Goal: Transaction & Acquisition: Subscribe to service/newsletter

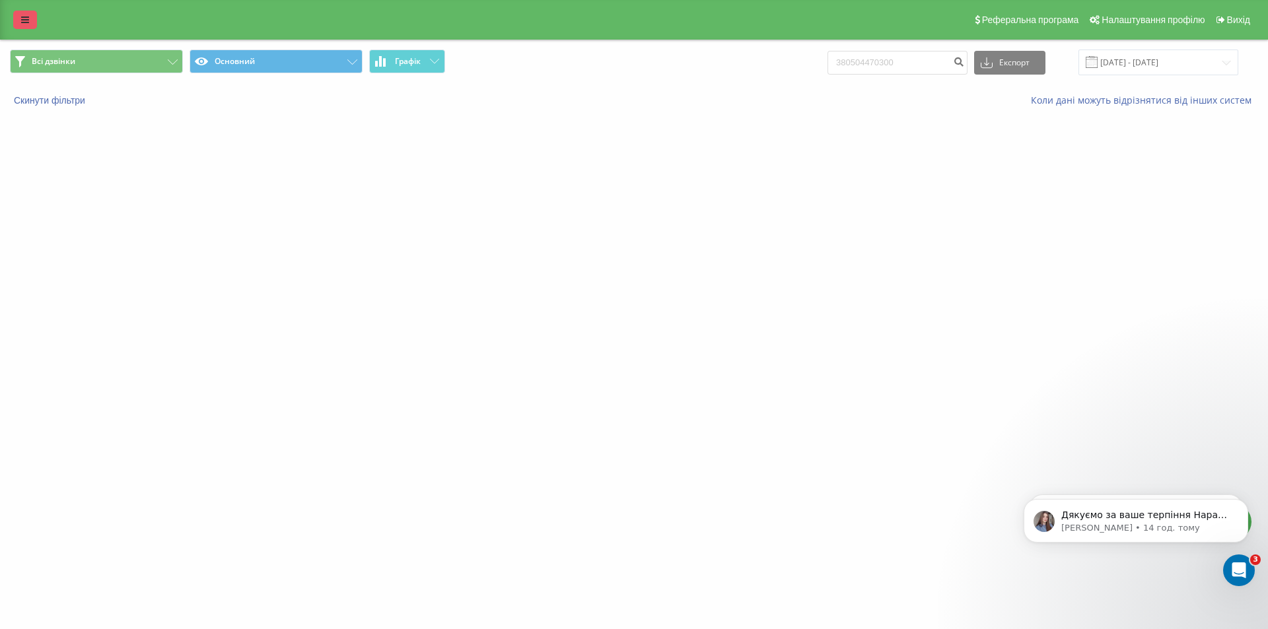
click at [33, 18] on link at bounding box center [25, 20] width 24 height 18
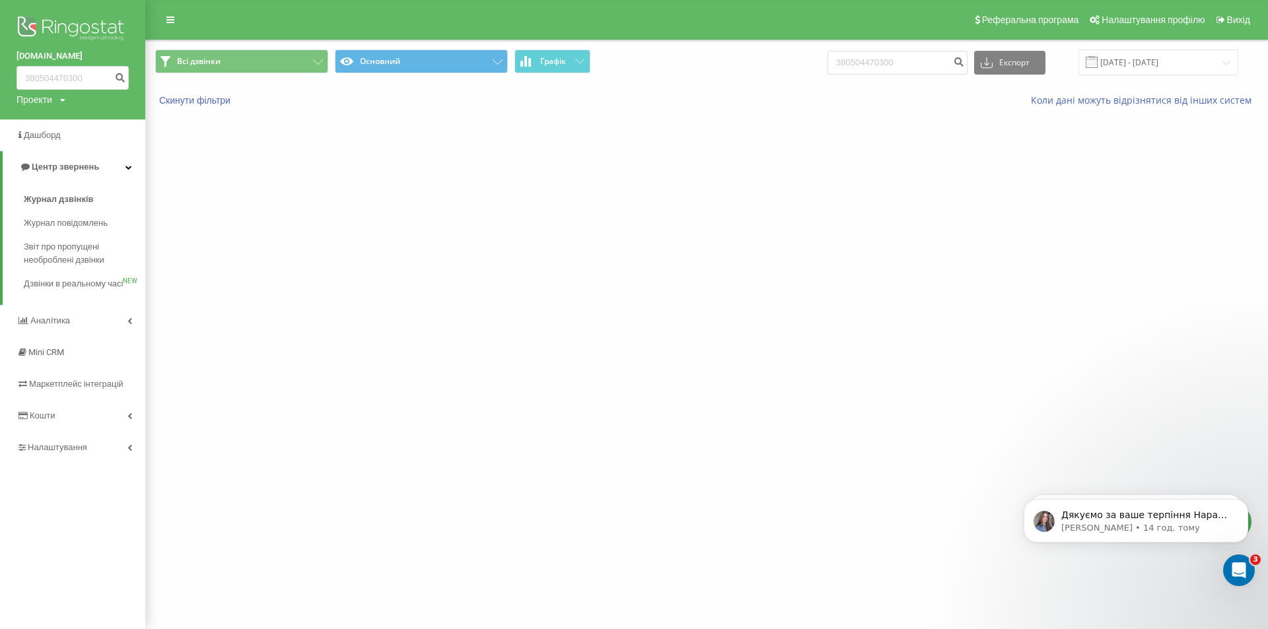
click at [47, 20] on img at bounding box center [73, 29] width 112 height 33
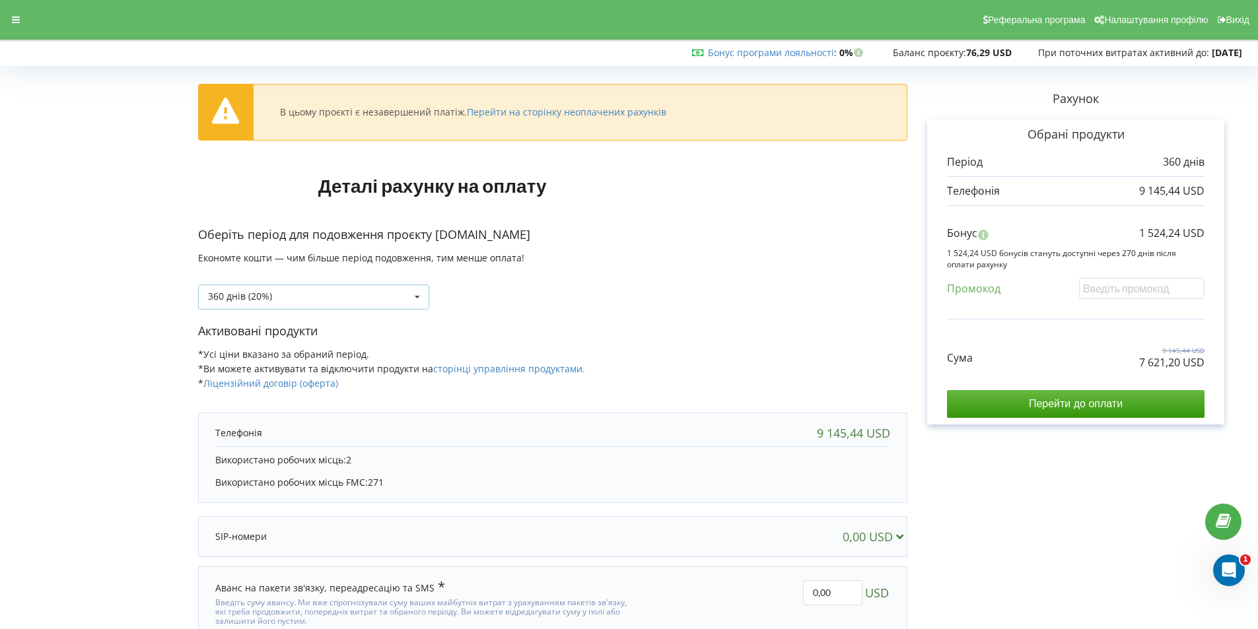
click at [371, 298] on div "360 днів (20%) Поповнити баланс без подовження" at bounding box center [313, 297] width 231 height 25
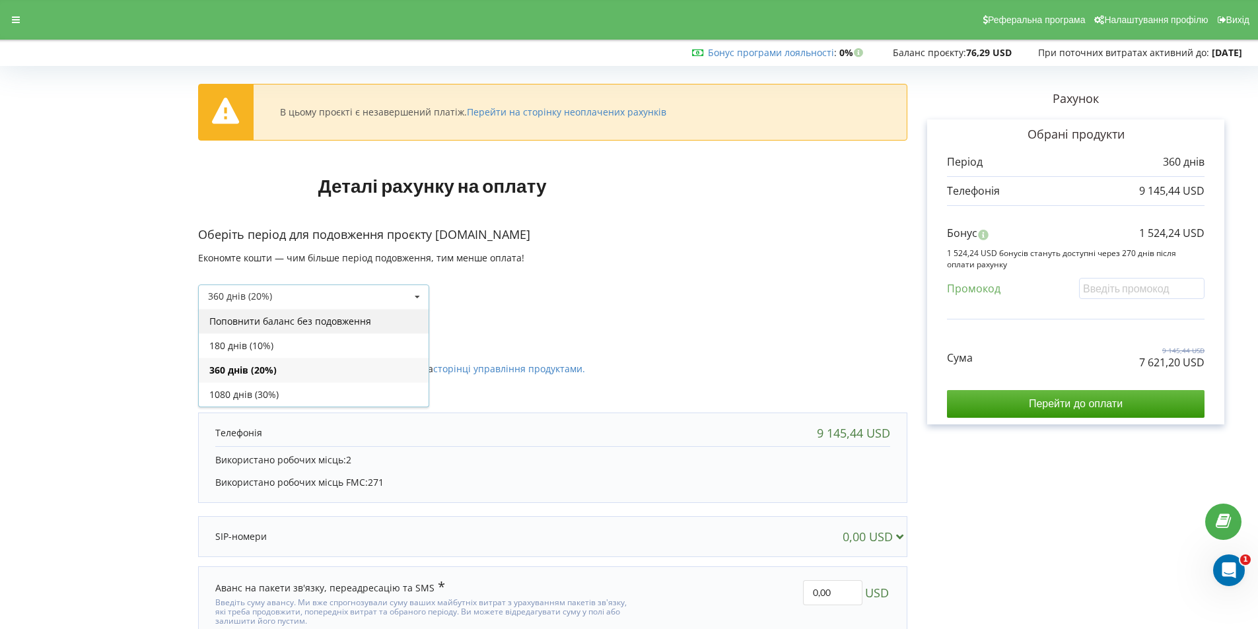
click at [360, 322] on div "Поповнити баланс без подовження" at bounding box center [314, 321] width 230 height 24
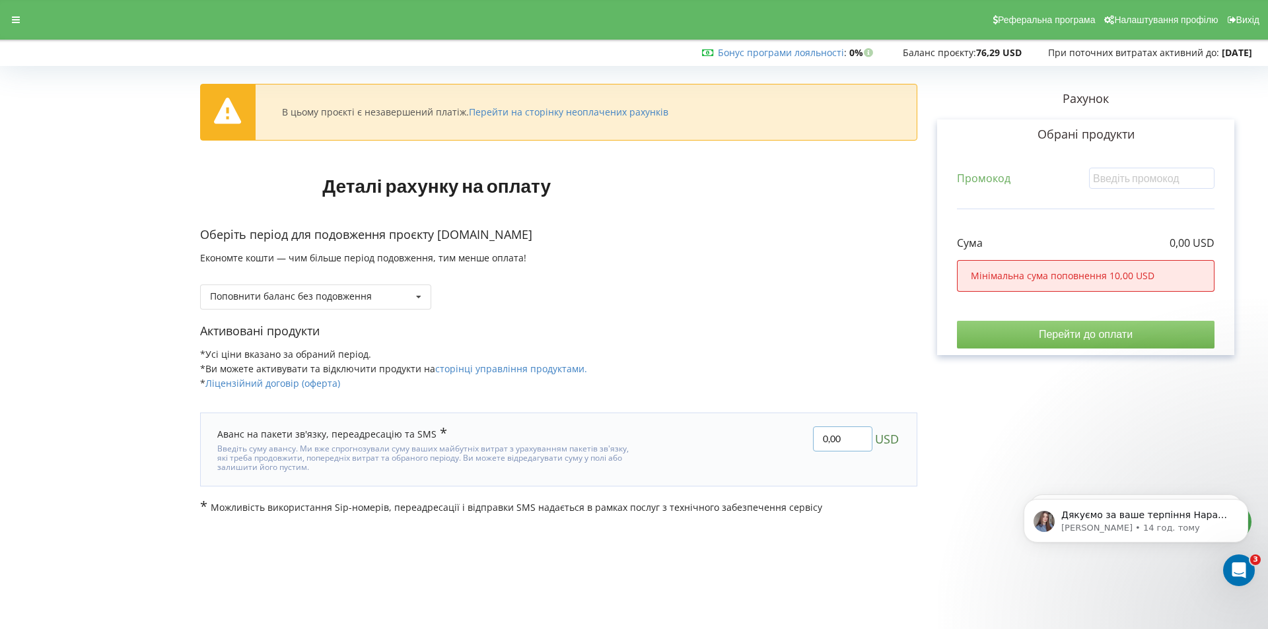
click at [831, 438] on input "0,00" at bounding box center [842, 438] width 59 height 25
type input "200"
click at [954, 439] on div "В цьому проєкті є незавершений платіж. Перейти на сторінку неоплачених рахунків…" at bounding box center [634, 293] width 1240 height 444
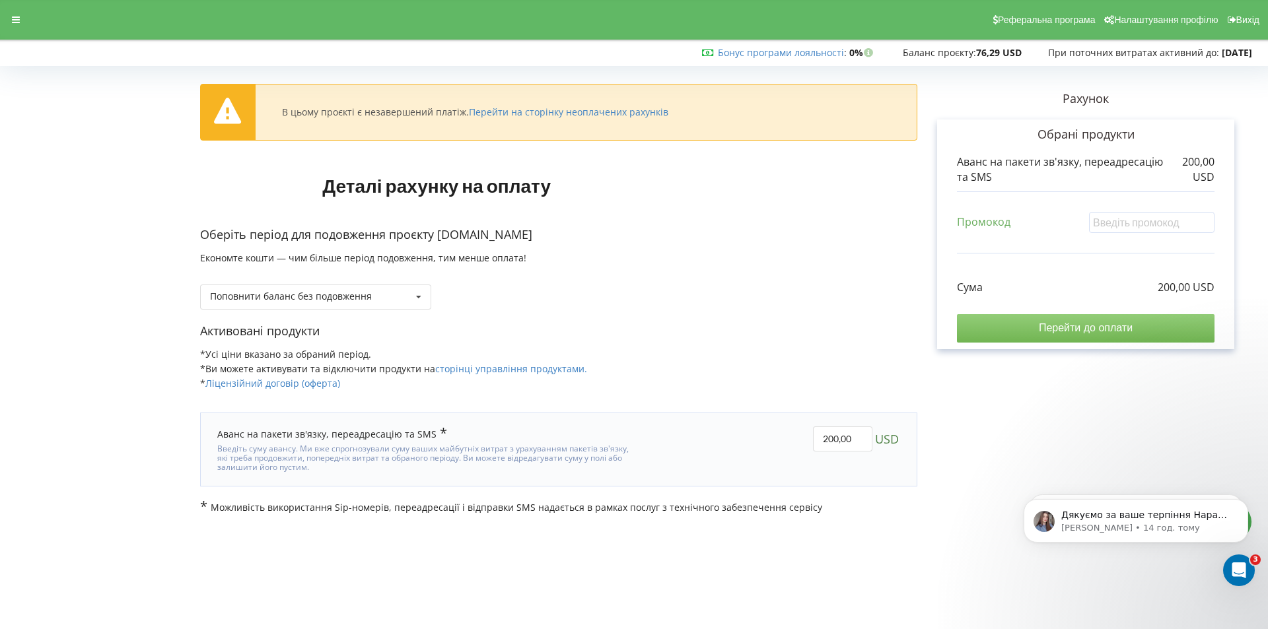
click at [1128, 332] on input "Перейти до оплати" at bounding box center [1085, 328] width 257 height 28
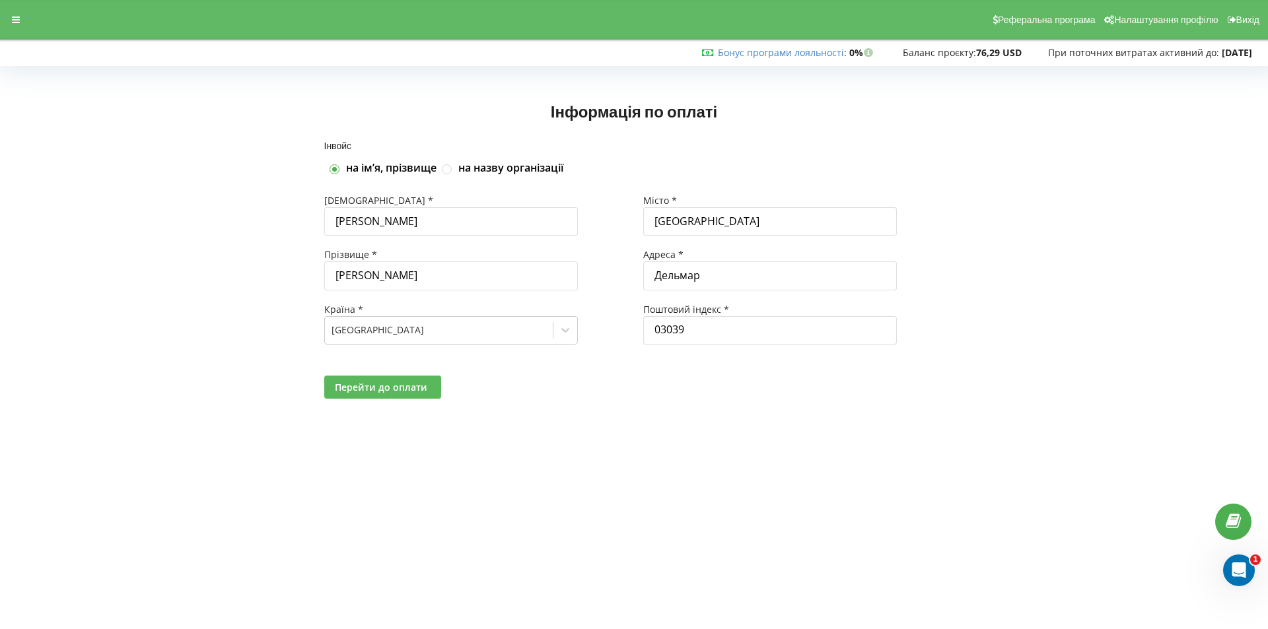
click at [376, 386] on span "Перейти до оплати" at bounding box center [381, 387] width 92 height 13
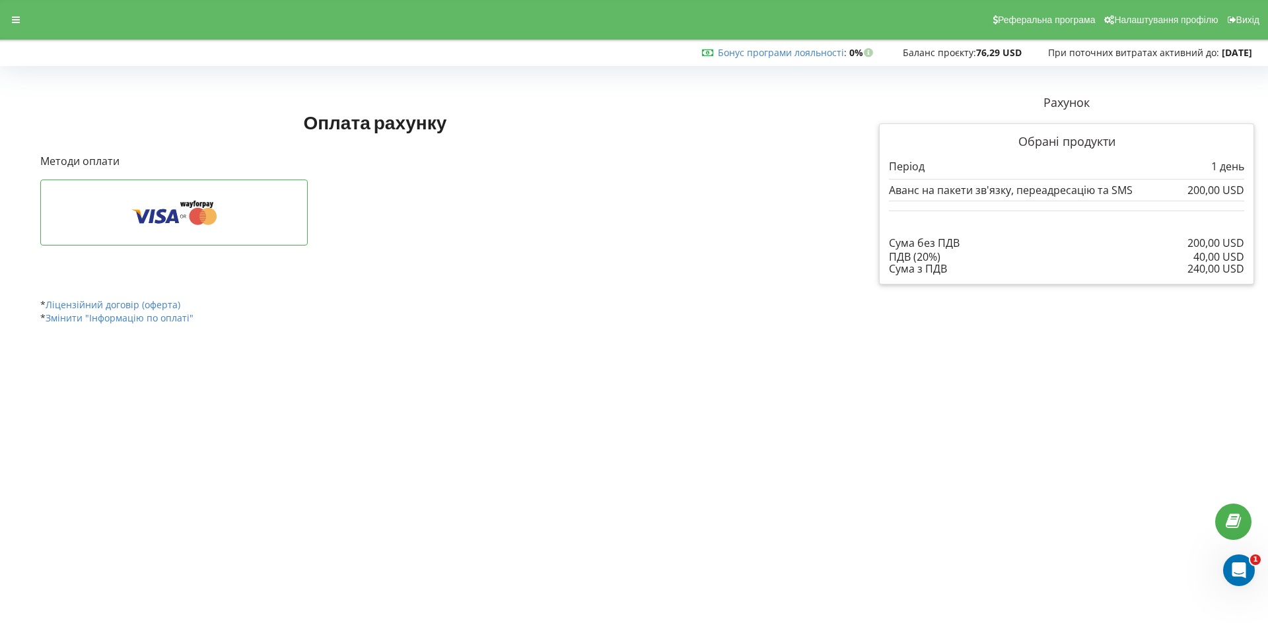
drag, startPoint x: 366, startPoint y: 424, endPoint x: 388, endPoint y: 426, distance: 22.5
click at [366, 424] on body "Реферальна програма Налаштування профілю Вихід Бонус програми лояльності : Бону…" at bounding box center [634, 314] width 1268 height 629
click at [205, 213] on icon at bounding box center [197, 216] width 17 height 17
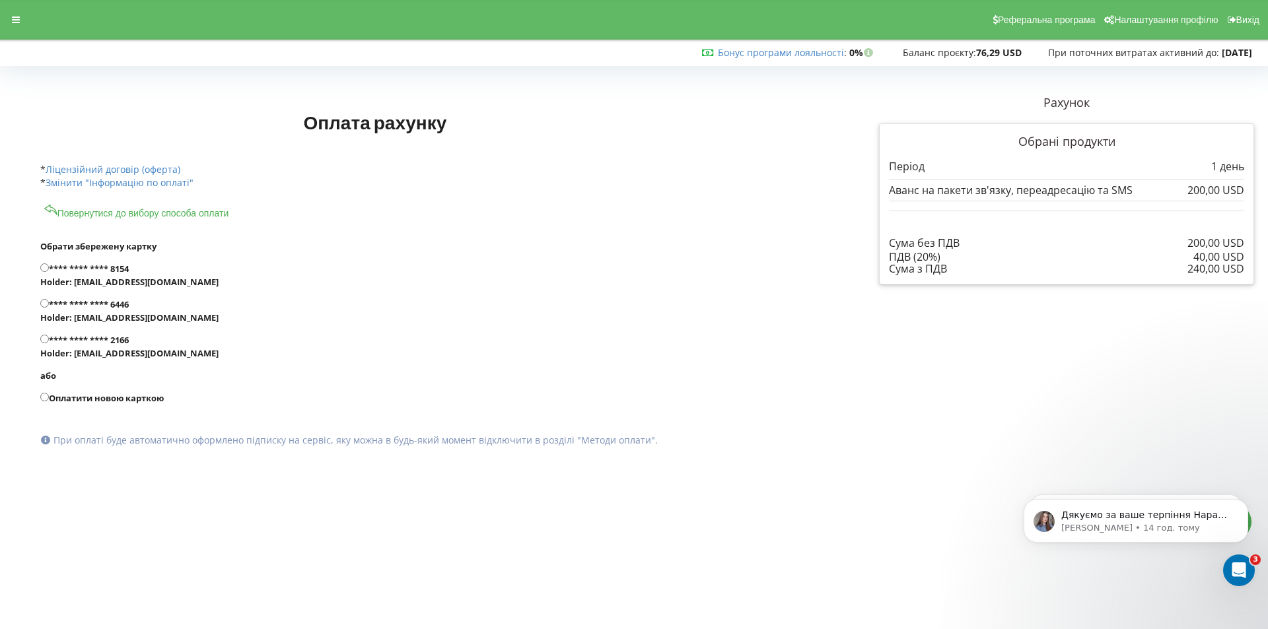
click at [44, 269] on input "**** **** **** 8154 Holder: [EMAIL_ADDRESS][DOMAIN_NAME]" at bounding box center [44, 267] width 9 height 9
radio input "true"
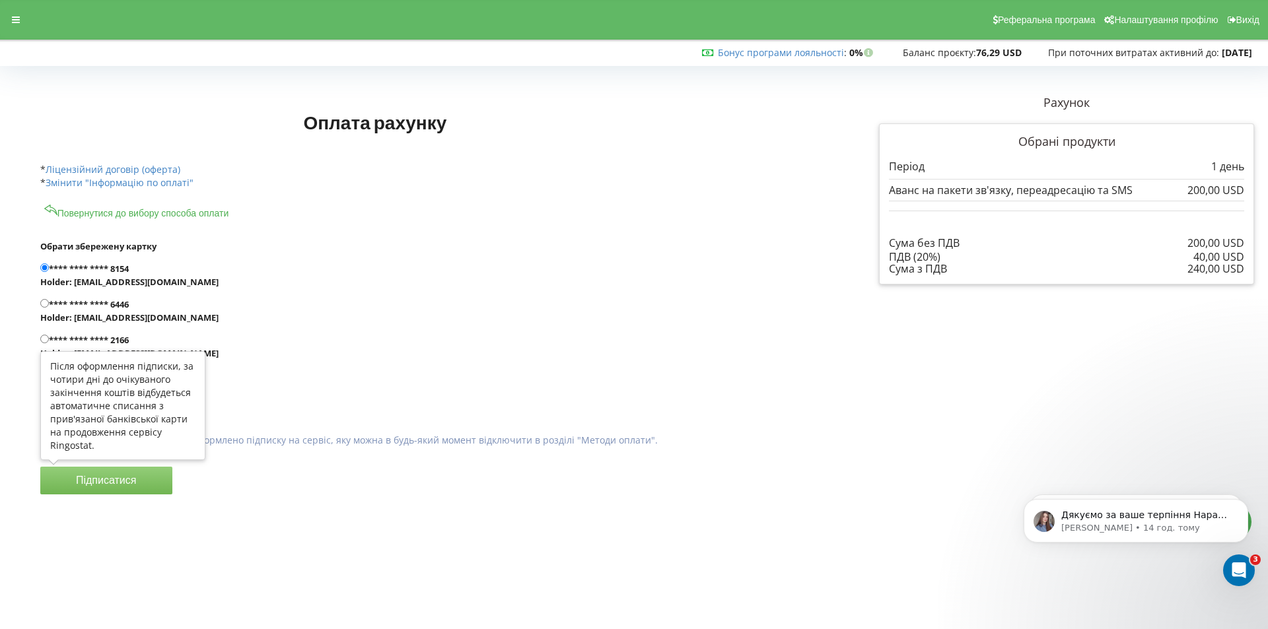
click at [130, 489] on button "Підписатися" at bounding box center [106, 481] width 132 height 28
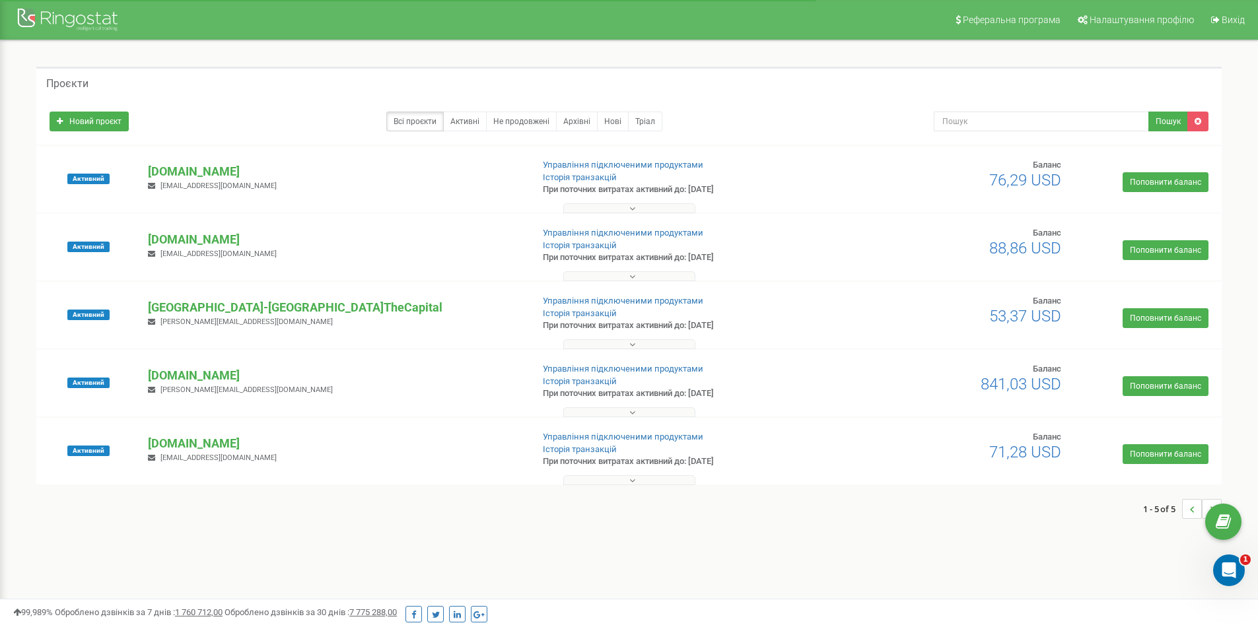
drag, startPoint x: 170, startPoint y: 240, endPoint x: 98, endPoint y: 240, distance: 72.0
click at [98, 240] on div "Активний thecapitallichka.com v.gordenko1994@gmail.com Управління підключеними …" at bounding box center [629, 253] width 1178 height 53
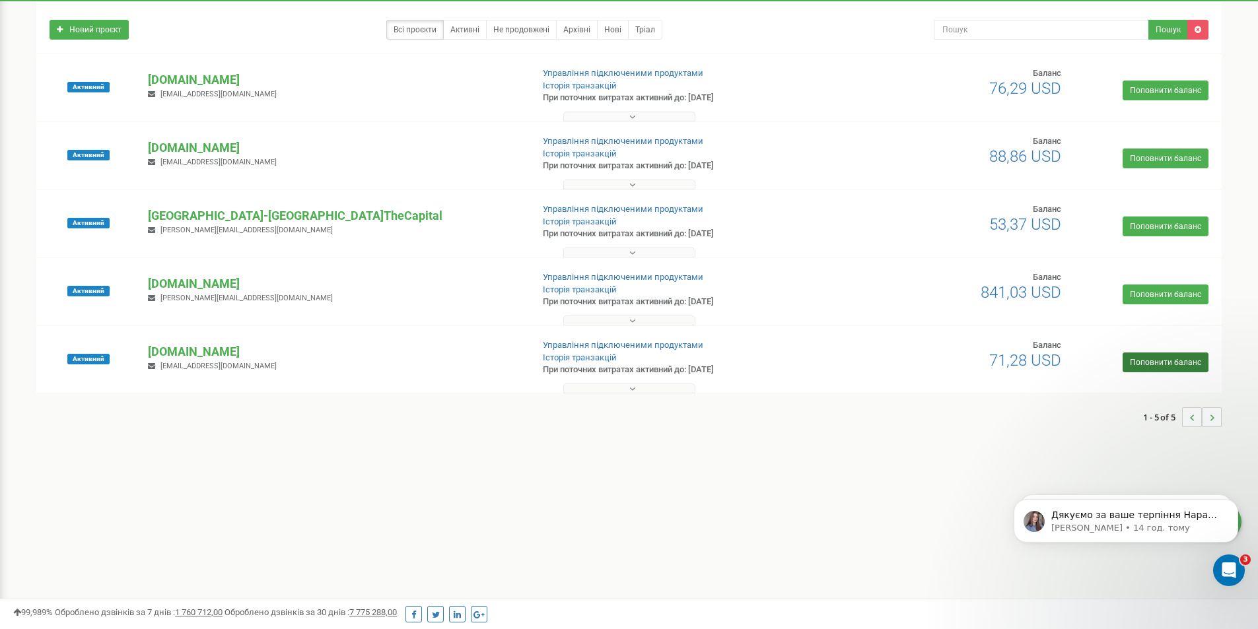
scroll to position [163, 0]
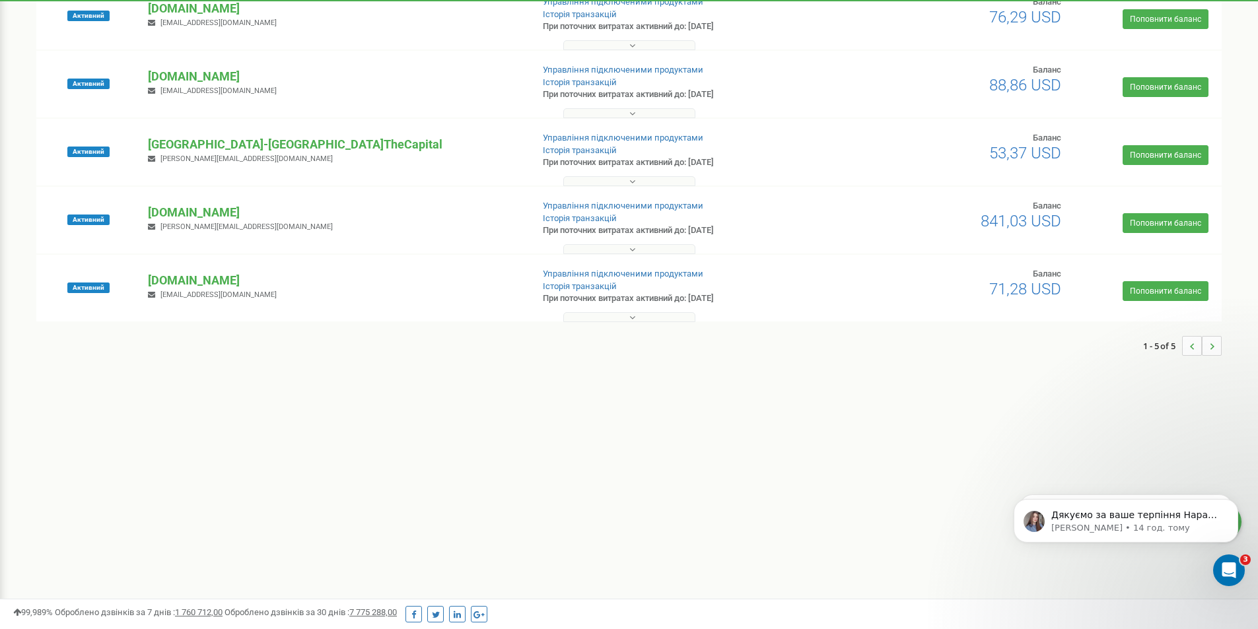
click at [414, 479] on div "Реферальна програма Налаштування профілю Вихід Проєкти Новий проєкт Всі проєкти…" at bounding box center [629, 233] width 1258 height 792
click at [760, 452] on div "Реферальна програма Налаштування профілю Вихід Проєкти Новий проєкт Всі проєкти…" at bounding box center [629, 233] width 1258 height 792
drag, startPoint x: 399, startPoint y: 413, endPoint x: 283, endPoint y: 201, distance: 241.1
click at [399, 413] on div "Реферальна програма Налаштування профілю Вихід Проєкти Новий проєкт Всі проєкти…" at bounding box center [629, 233] width 1258 height 792
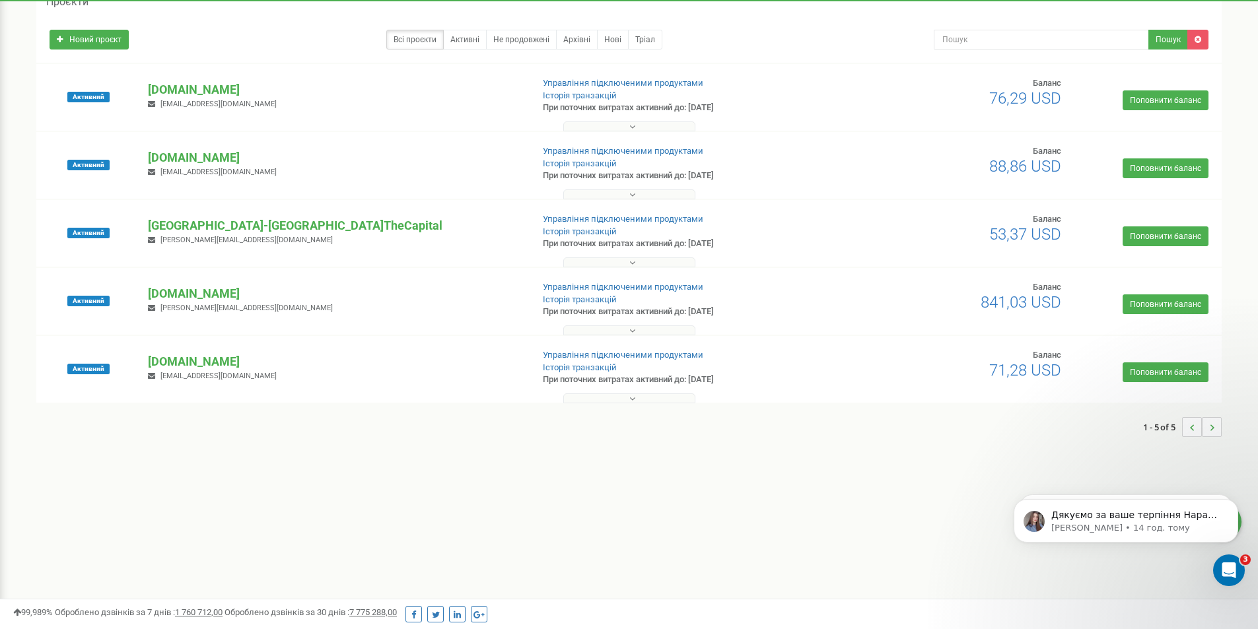
scroll to position [0, 0]
